Goal: Information Seeking & Learning: Find specific fact

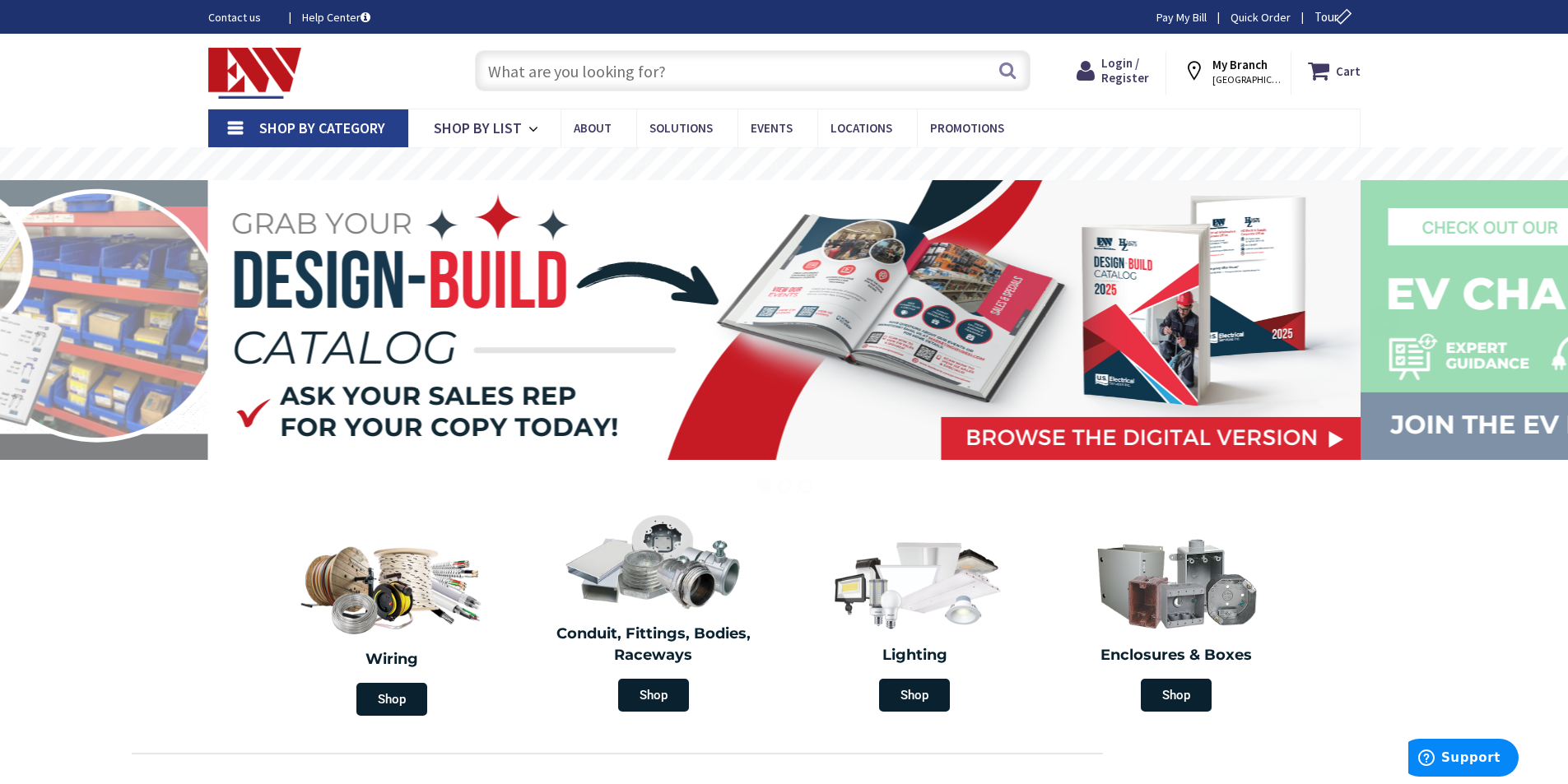
click at [553, 59] on input "text" at bounding box center [753, 70] width 556 height 41
type input "S Water Ln, Tappahannock, VA 22560, [GEOGRAPHIC_DATA]"
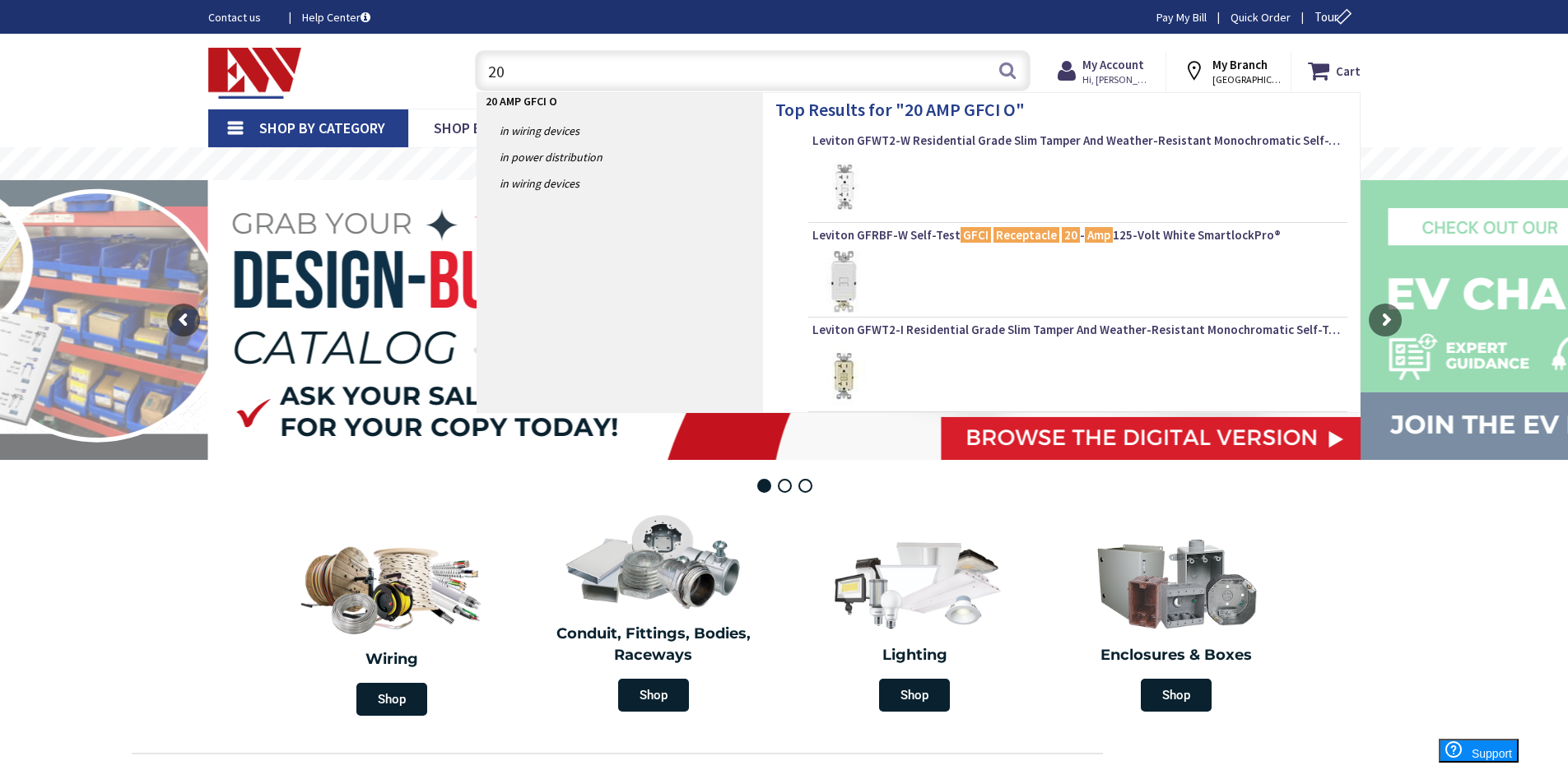
type input "2"
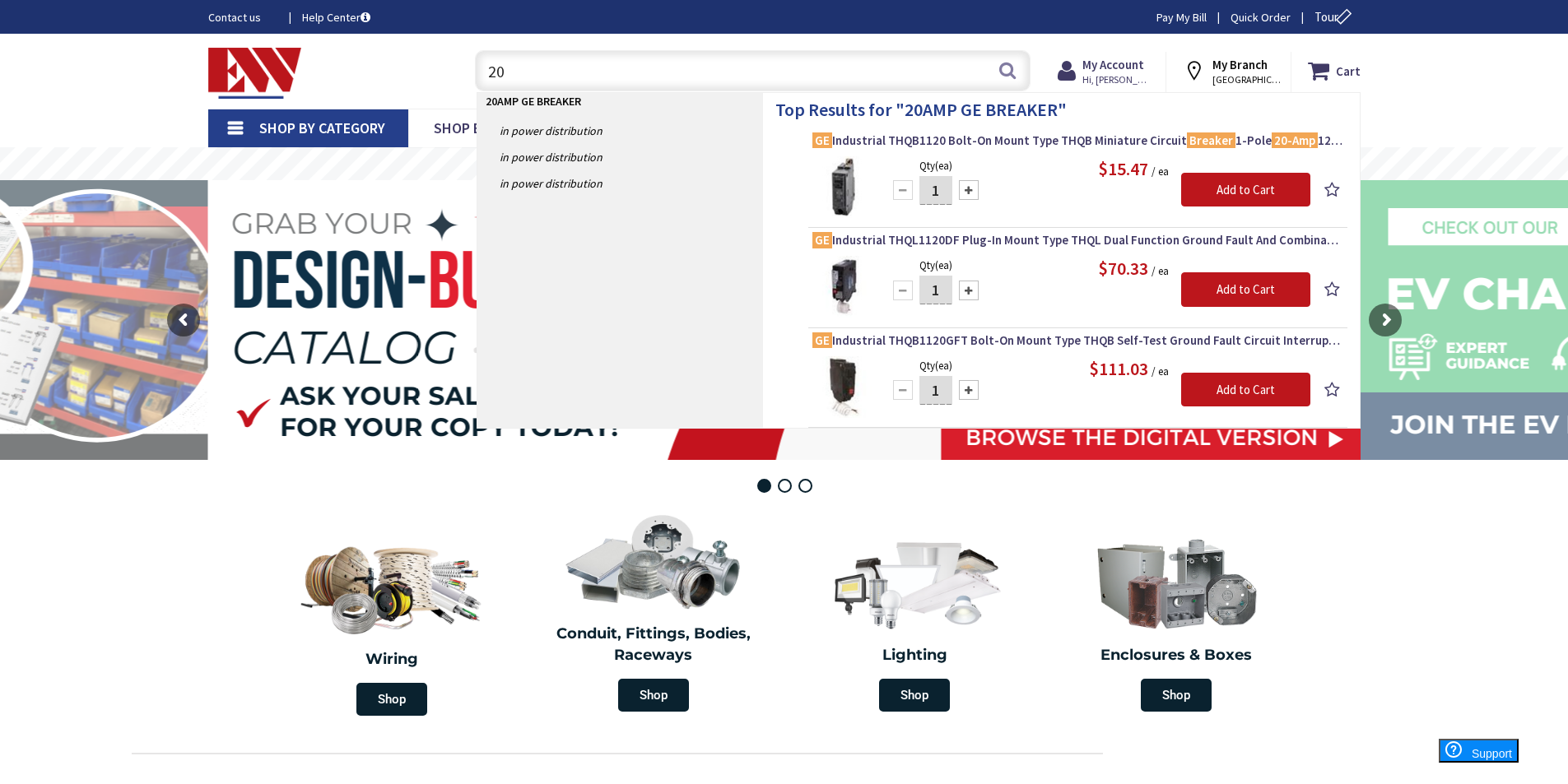
type input "2"
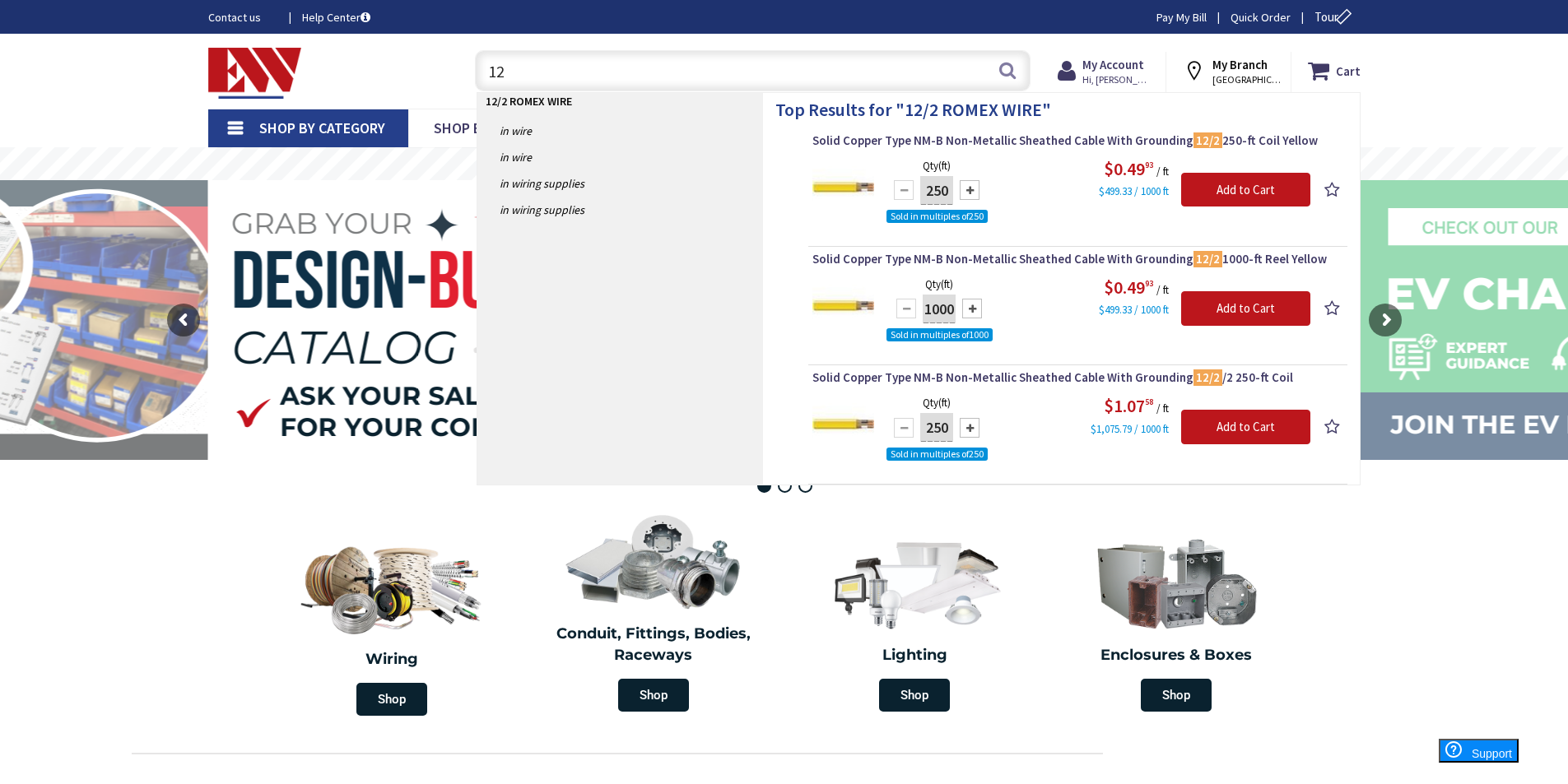
type input "1"
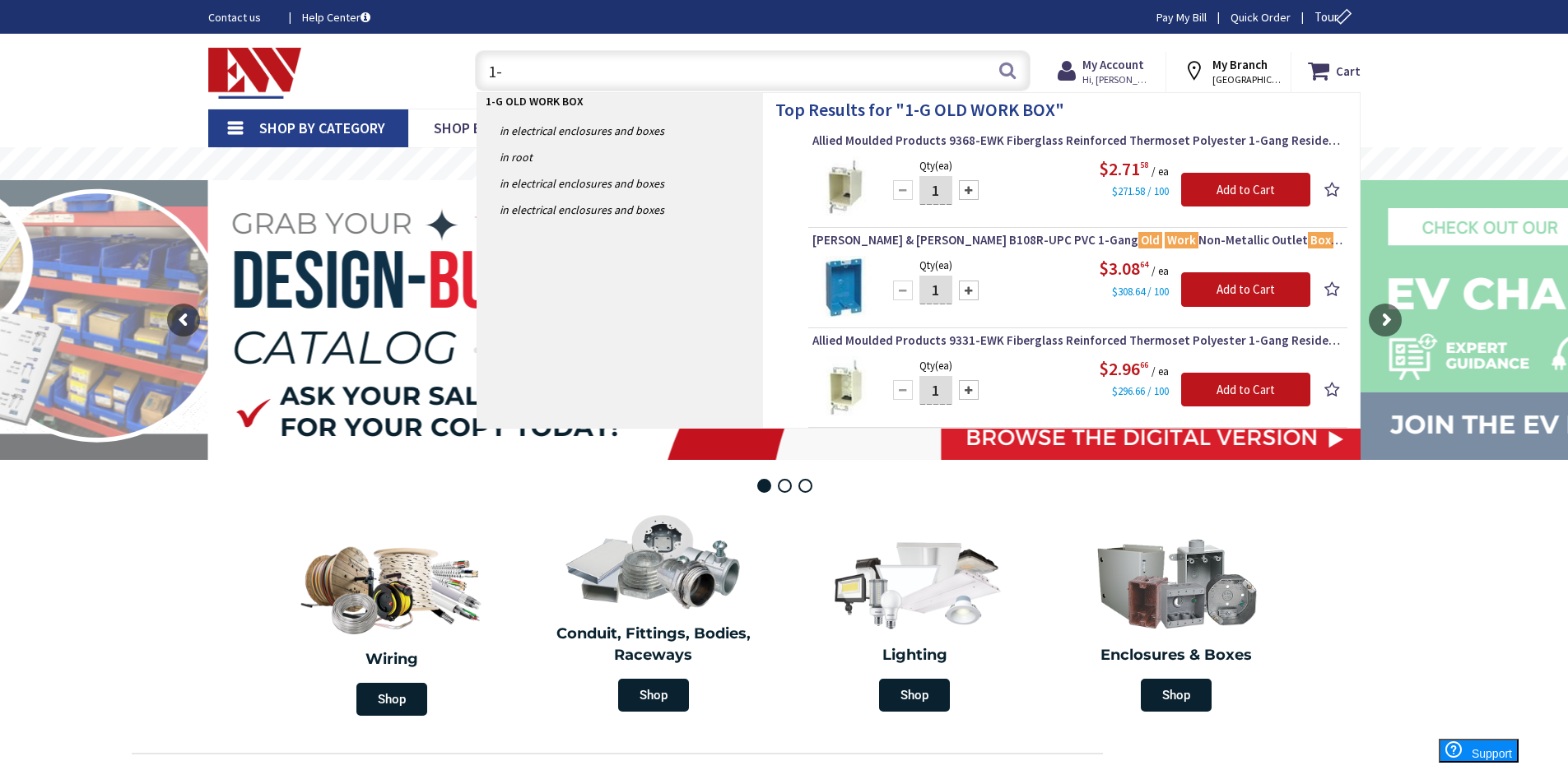
type input "1"
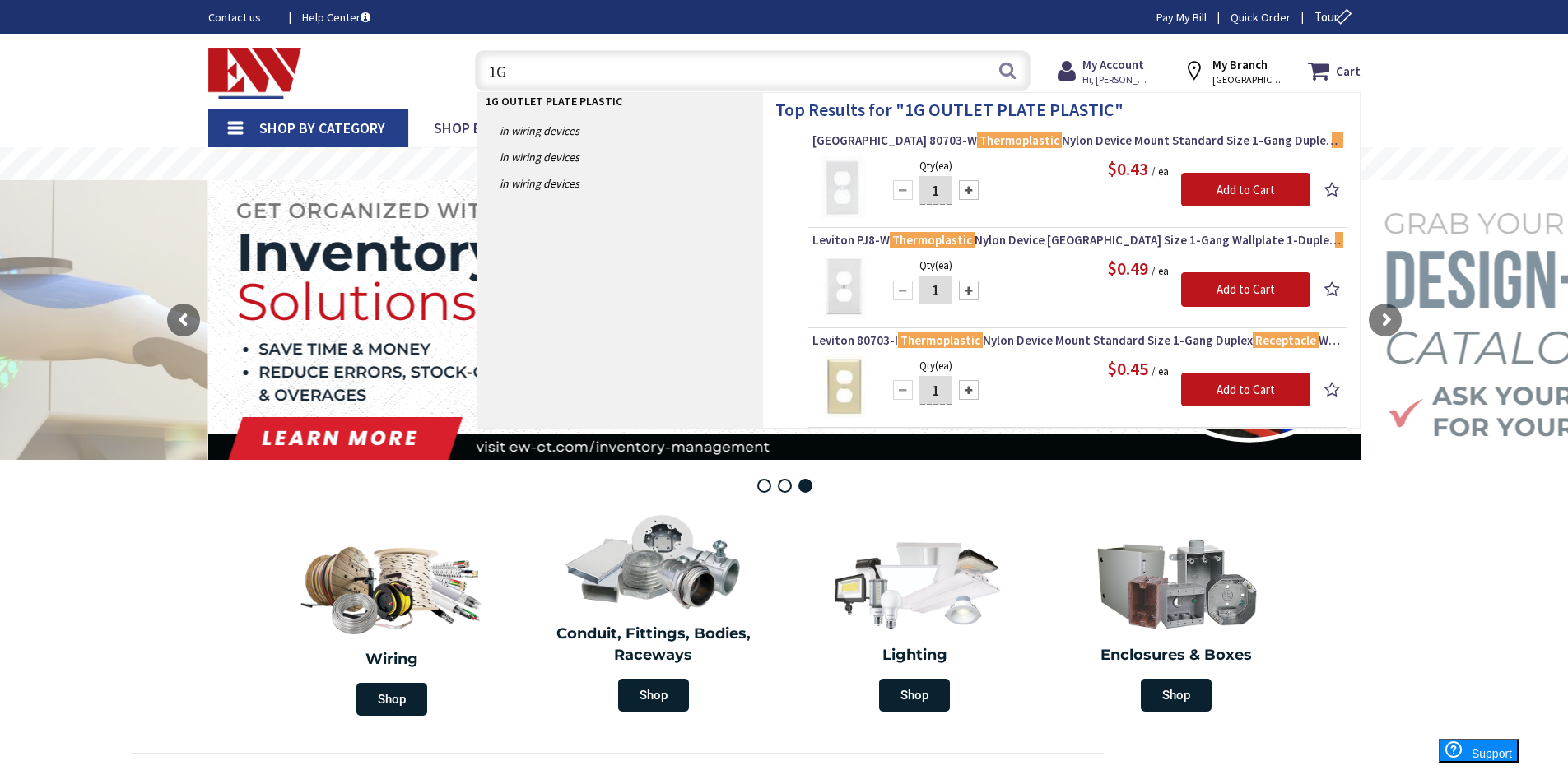
type input "1"
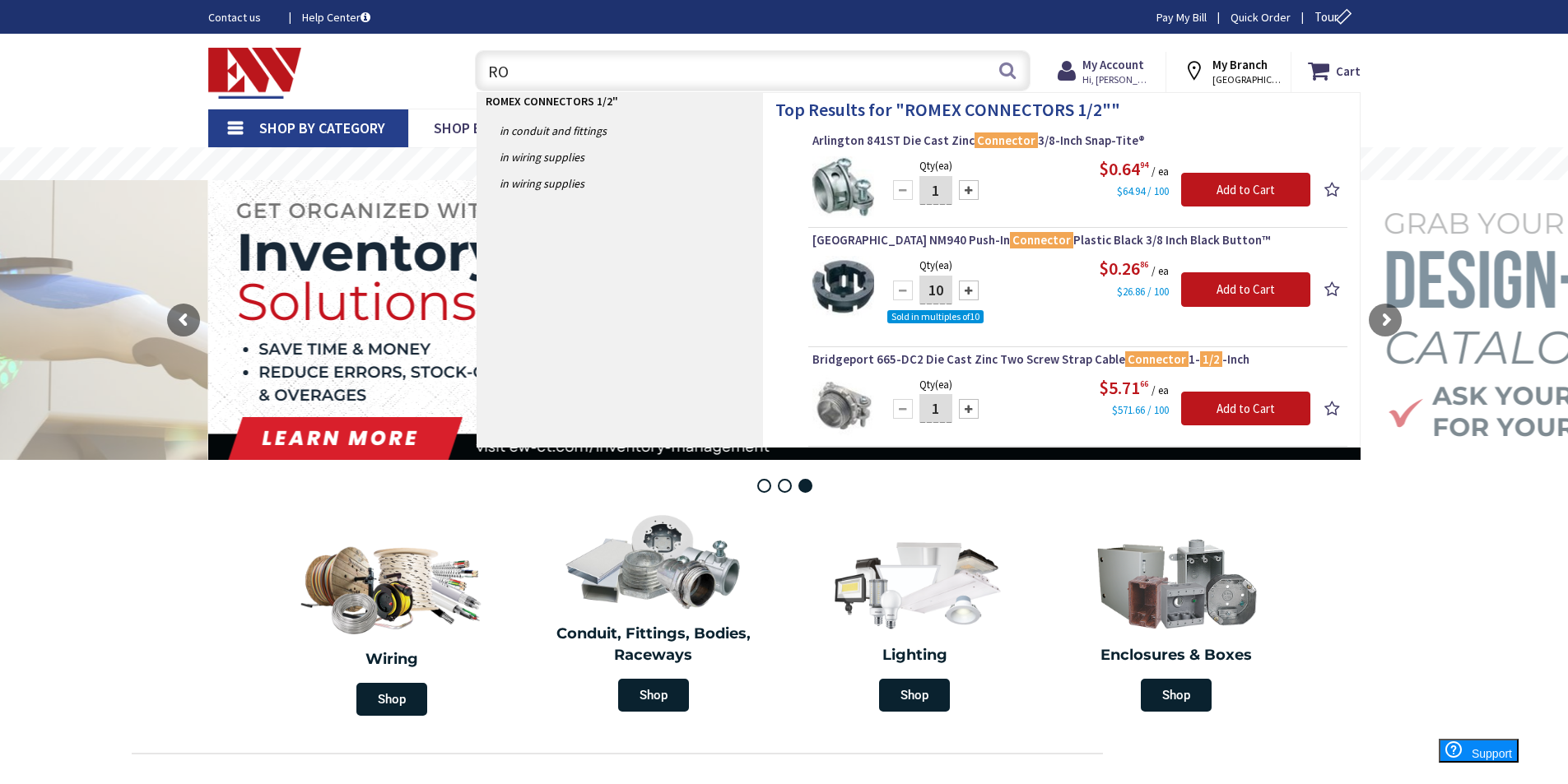
type input "R"
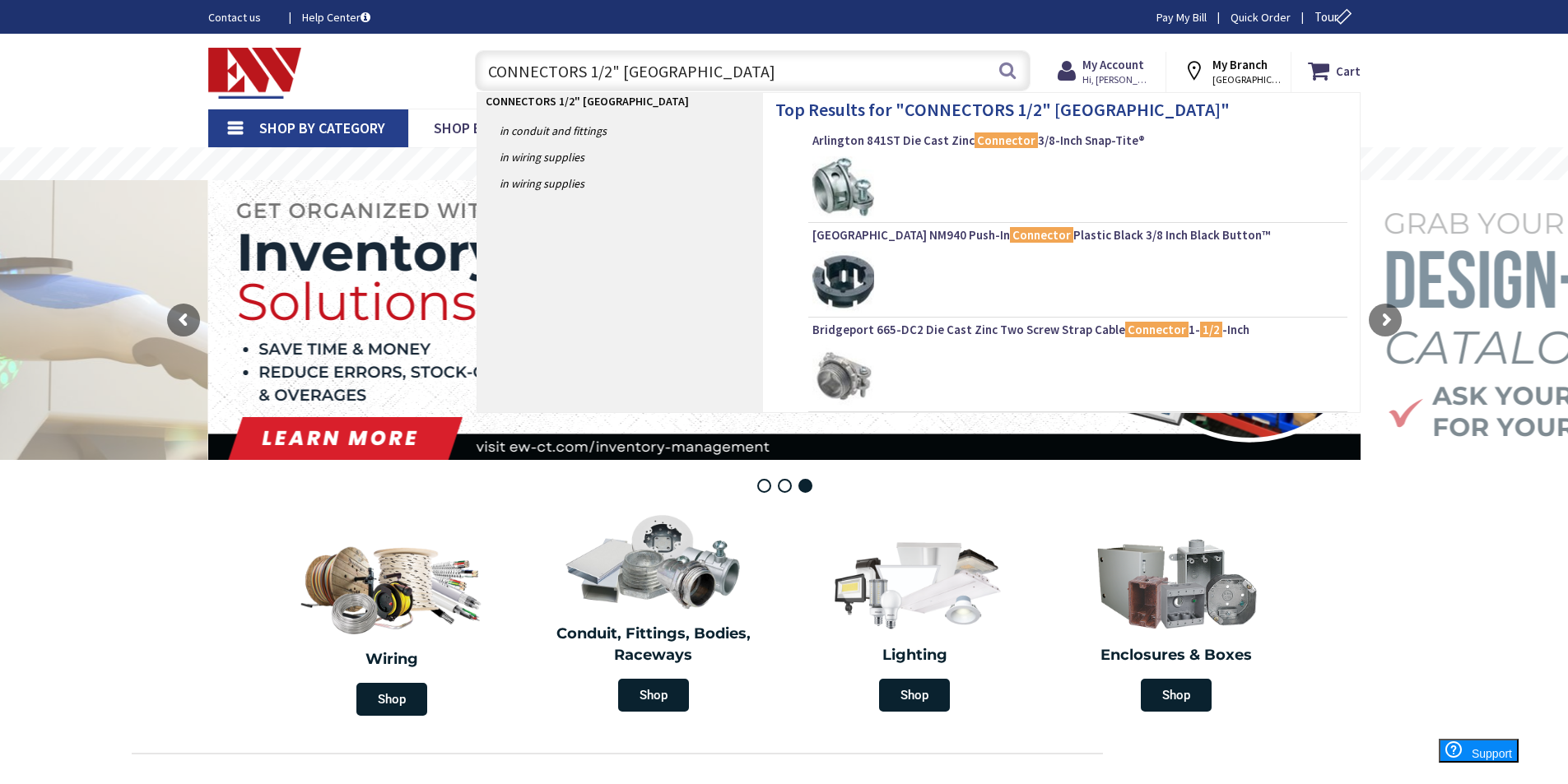
type input "CONNECTORS 1/2" ROMEX"
